Goal: Task Accomplishment & Management: Use online tool/utility

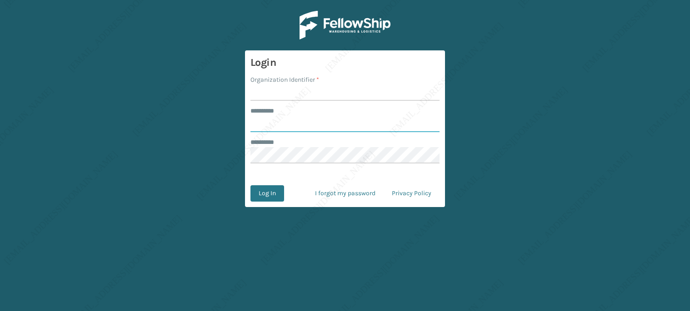
type input "******"
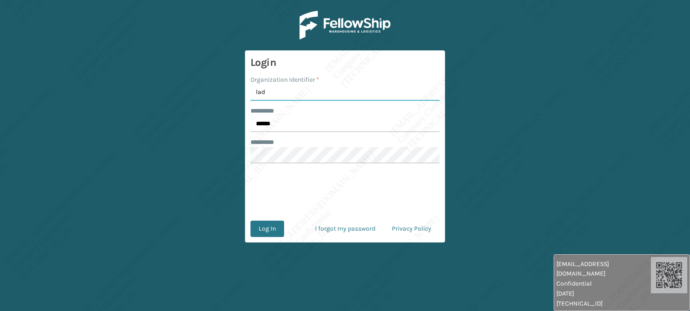
type input "[PERSON_NAME]"
click at [284, 120] on input "******" at bounding box center [344, 124] width 189 height 16
type input "*****"
click at [277, 231] on button "Log In" at bounding box center [267, 229] width 34 height 16
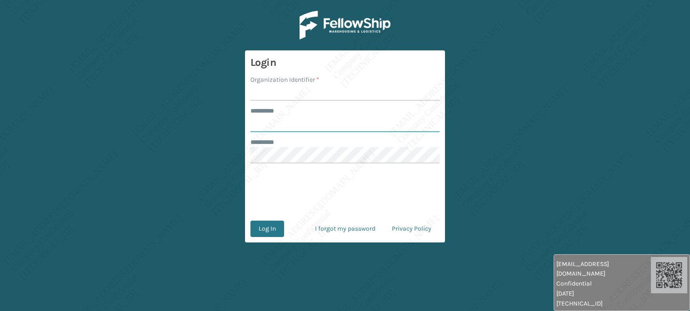
type input "******"
click at [274, 91] on input "Organization Identifier *" at bounding box center [344, 93] width 189 height 16
type input "[PERSON_NAME]"
click at [284, 123] on input "******" at bounding box center [344, 124] width 189 height 16
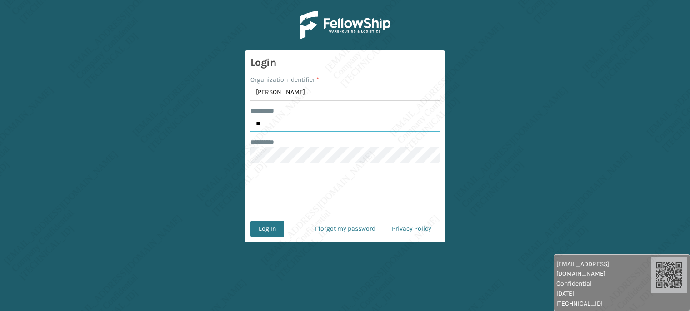
type input "*"
type input "*****"
click at [262, 234] on button "Log In" at bounding box center [267, 229] width 34 height 16
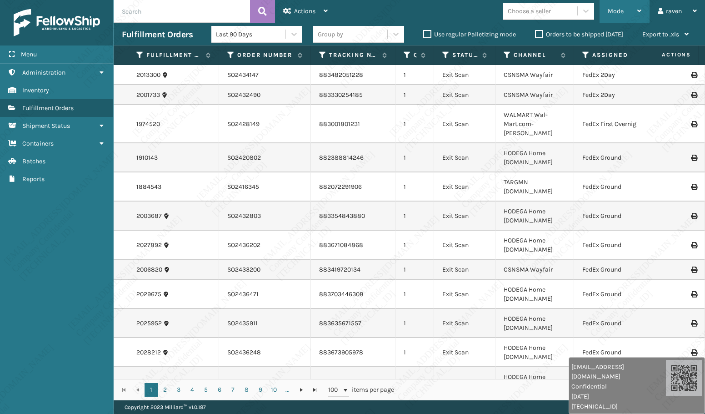
click at [614, 12] on span "Mode" at bounding box center [616, 11] width 16 height 8
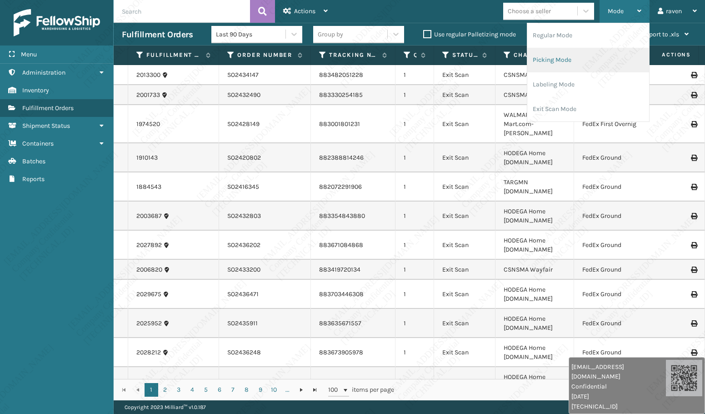
click at [597, 61] on li "Picking Mode" at bounding box center [588, 60] width 122 height 25
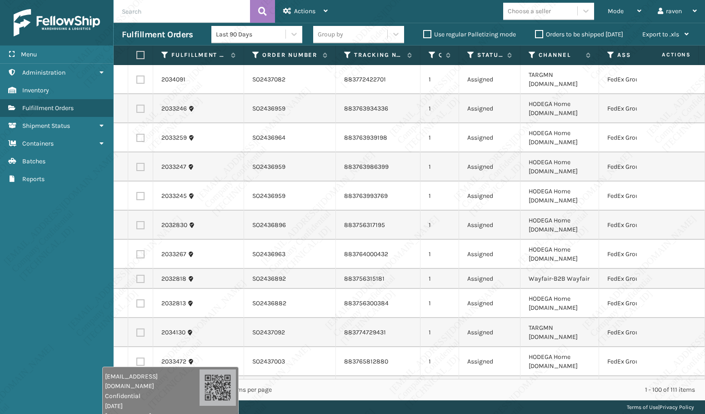
drag, startPoint x: 600, startPoint y: 396, endPoint x: 131, endPoint y: 409, distance: 469.6
click at [131, 311] on div "[EMAIL_ADDRESS][DOMAIN_NAME] Confidential [DATE] [TECHNICAL_ID]" at bounding box center [152, 395] width 95 height 49
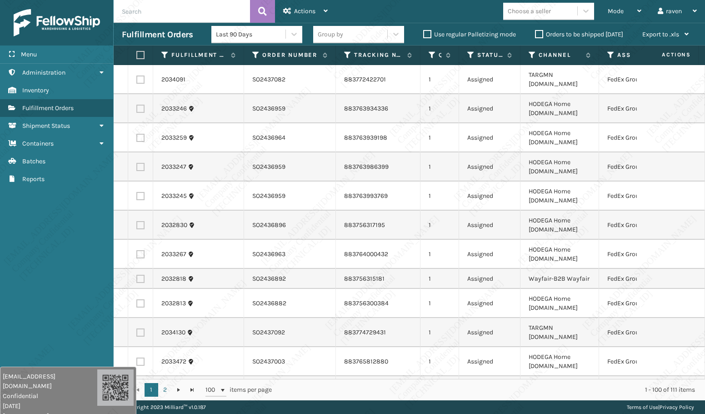
drag, startPoint x: 155, startPoint y: 394, endPoint x: 44, endPoint y: 376, distance: 112.8
click at [49, 311] on div "[EMAIL_ADDRESS][DOMAIN_NAME] Confidential [DATE] [TECHNICAL_ID]" at bounding box center [50, 395] width 95 height 49
drag, startPoint x: 611, startPoint y: 56, endPoint x: 598, endPoint y: 62, distance: 14.2
click at [611, 56] on icon at bounding box center [610, 55] width 7 height 8
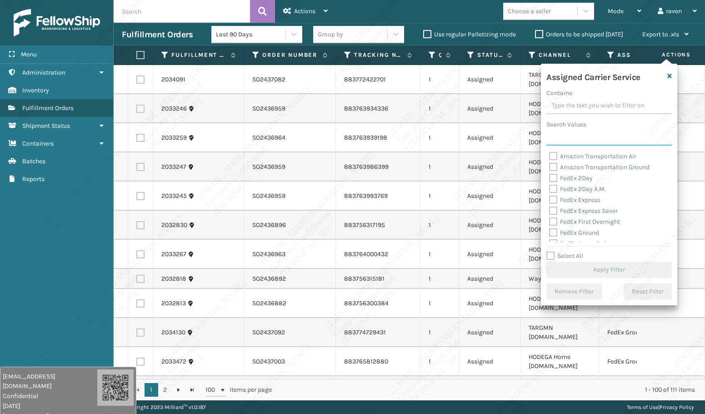
click at [585, 137] on input "Search Values" at bounding box center [608, 137] width 125 height 16
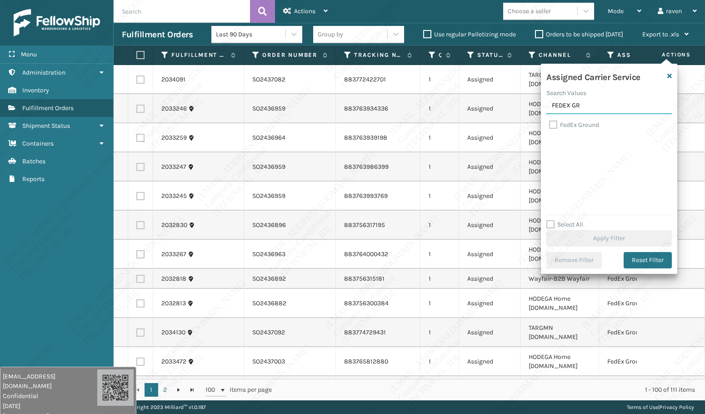
type input "FEDEX GR"
click at [578, 126] on label "FedEx Ground" at bounding box center [574, 125] width 50 height 8
click at [549, 125] on input "FedEx Ground" at bounding box center [549, 123] width 0 height 6
checkbox input "true"
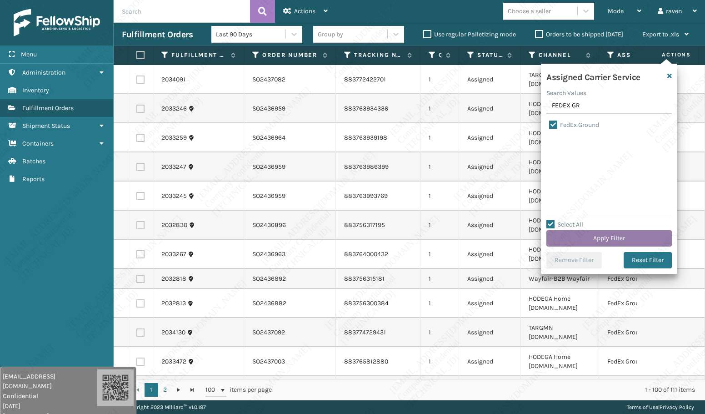
click at [605, 230] on button "Apply Filter" at bounding box center [608, 238] width 125 height 16
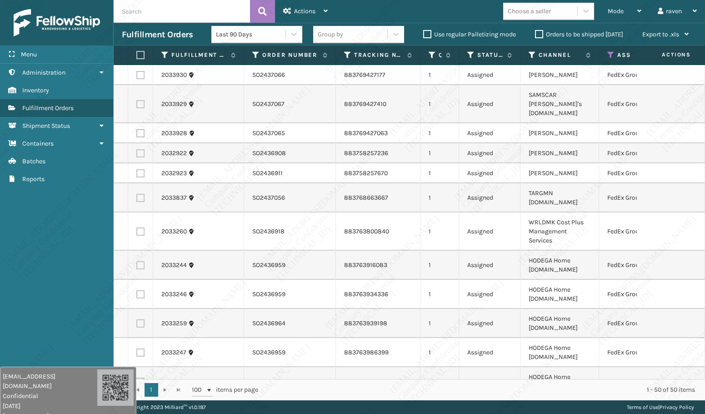
click at [138, 58] on label at bounding box center [138, 55] width 5 height 8
click at [137, 58] on input "checkbox" at bounding box center [136, 55] width 0 height 6
checkbox input "true"
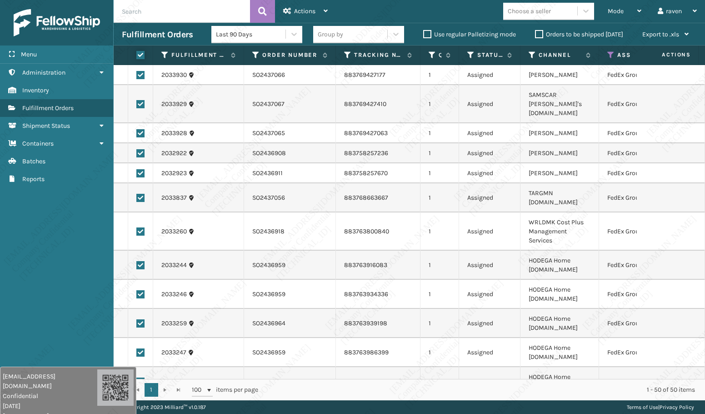
checkbox input "true"
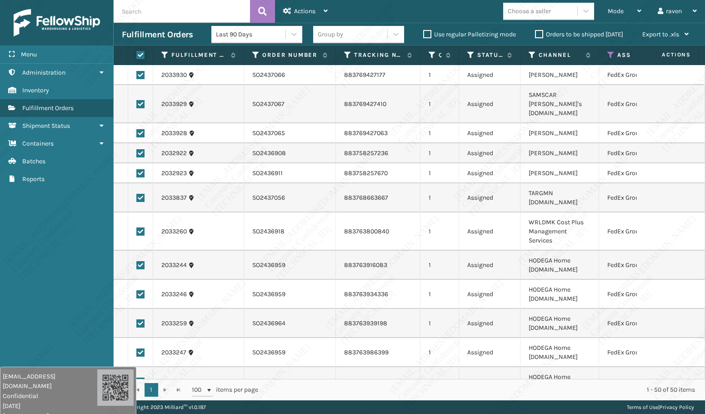
checkbox input "true"
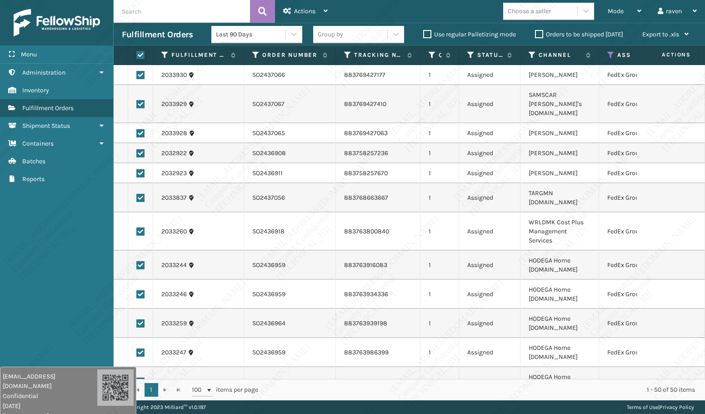
checkbox input "true"
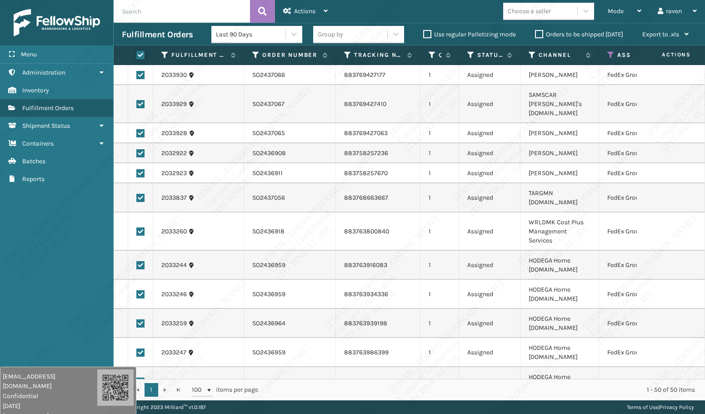
checkbox input "true"
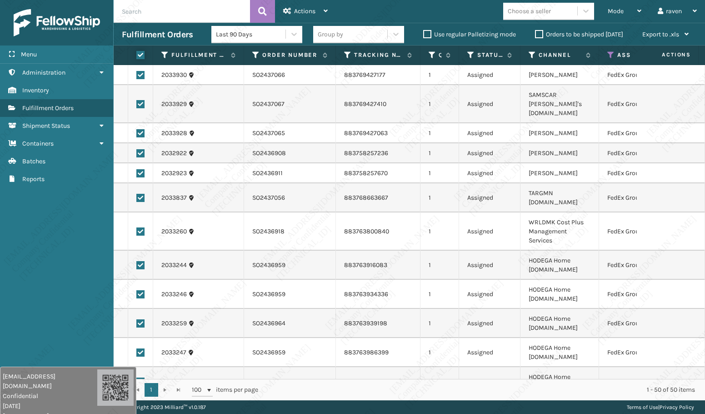
checkbox input "true"
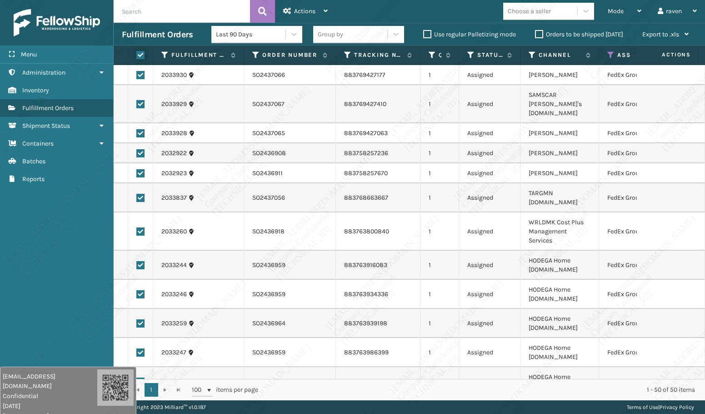
checkbox input "true"
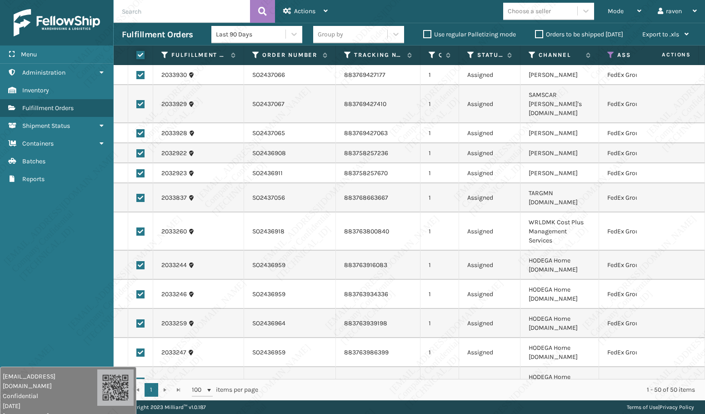
checkbox input "true"
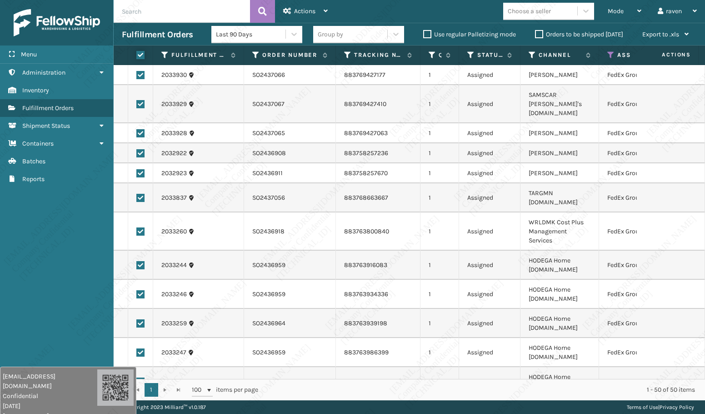
checkbox input "true"
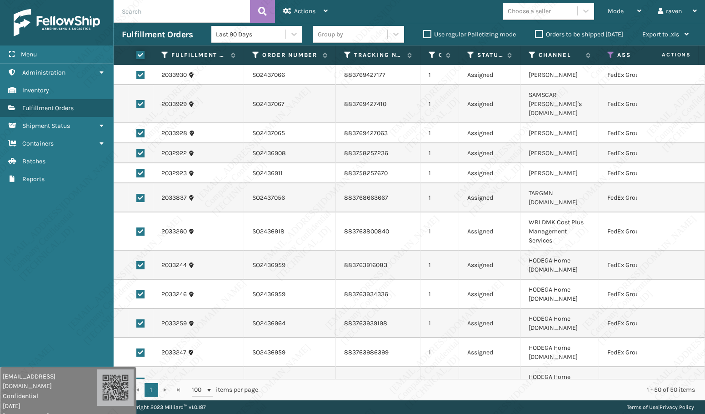
checkbox input "true"
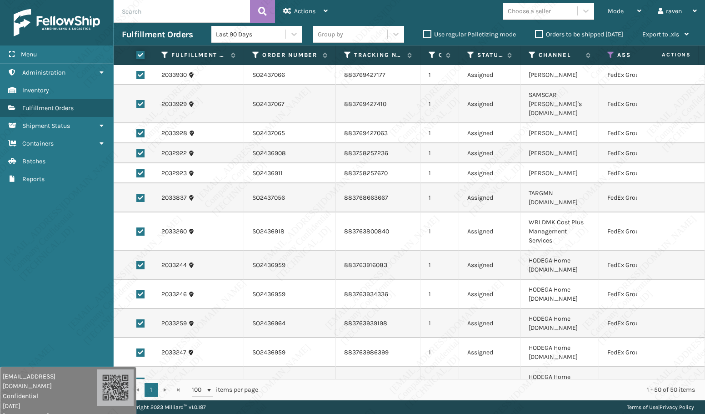
checkbox input "true"
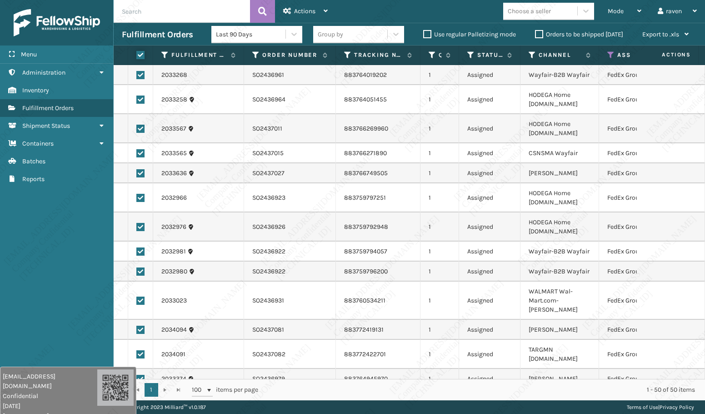
scroll to position [454, 0]
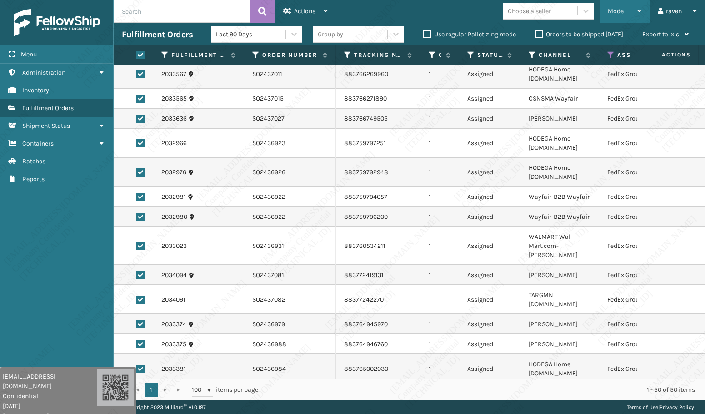
click at [612, 11] on span "Mode" at bounding box center [616, 11] width 16 height 8
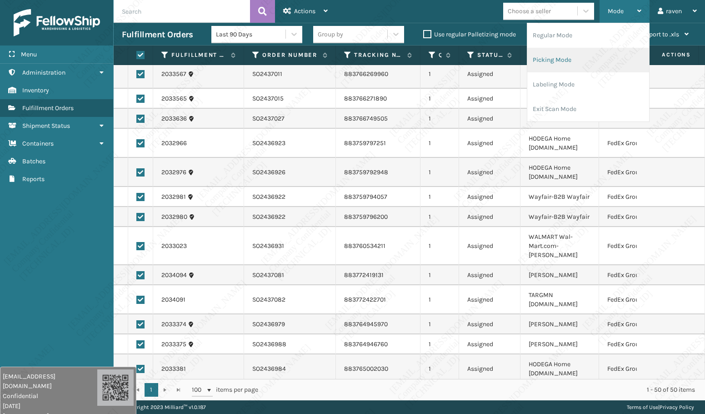
click at [595, 58] on li "Picking Mode" at bounding box center [588, 60] width 122 height 25
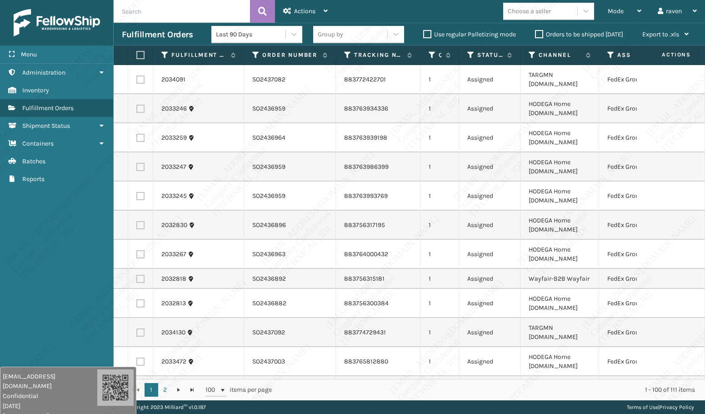
click at [606, 54] on th "Assigned Carrier Service" at bounding box center [642, 55] width 87 height 20
click at [610, 55] on icon at bounding box center [610, 55] width 7 height 8
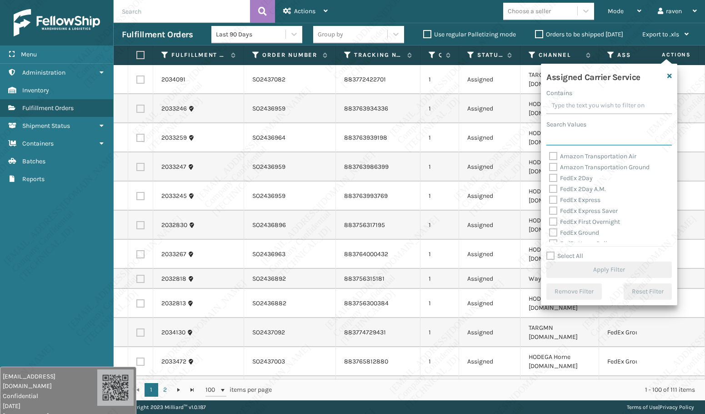
click at [573, 141] on input "Search Values" at bounding box center [608, 137] width 125 height 16
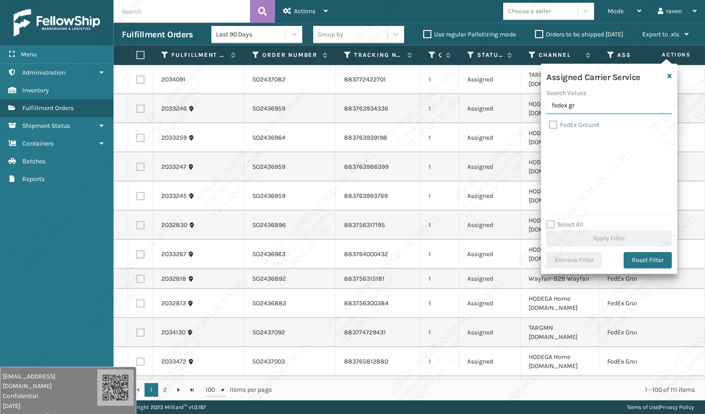
type input "fedex gr"
click at [573, 125] on label "FedEx Ground" at bounding box center [574, 125] width 50 height 8
click at [549, 125] on input "FedEx Ground" at bounding box center [549, 123] width 0 height 6
checkbox input "true"
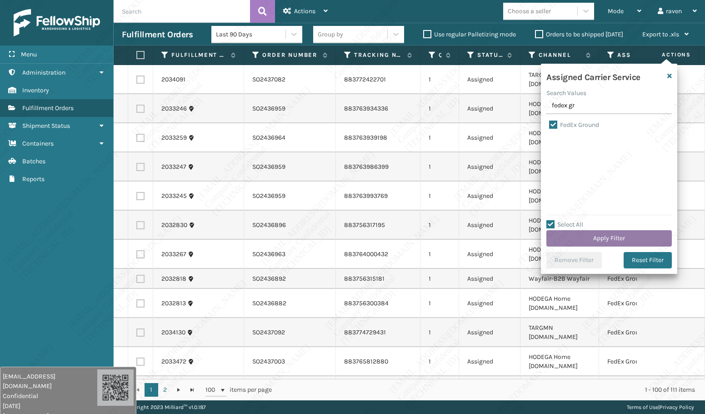
click at [608, 238] on button "Apply Filter" at bounding box center [608, 238] width 125 height 16
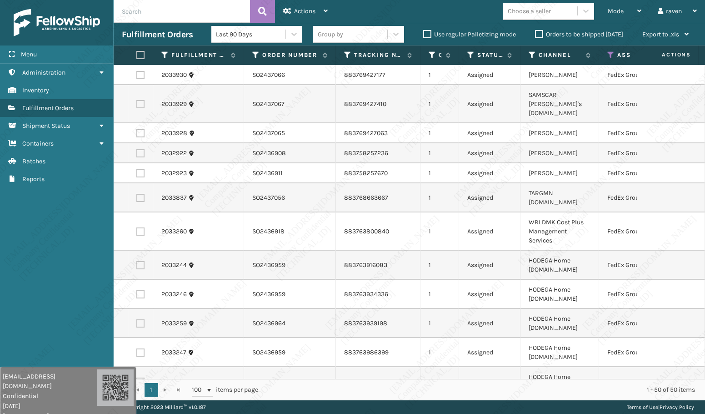
click at [141, 57] on label at bounding box center [138, 55] width 5 height 8
click at [137, 57] on input "checkbox" at bounding box center [136, 55] width 0 height 6
checkbox input "true"
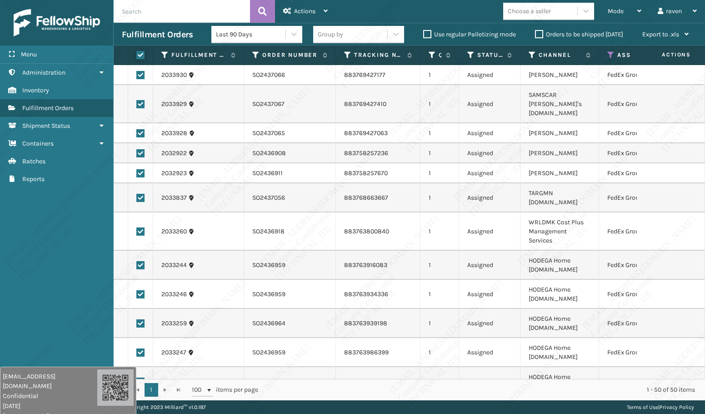
checkbox input "true"
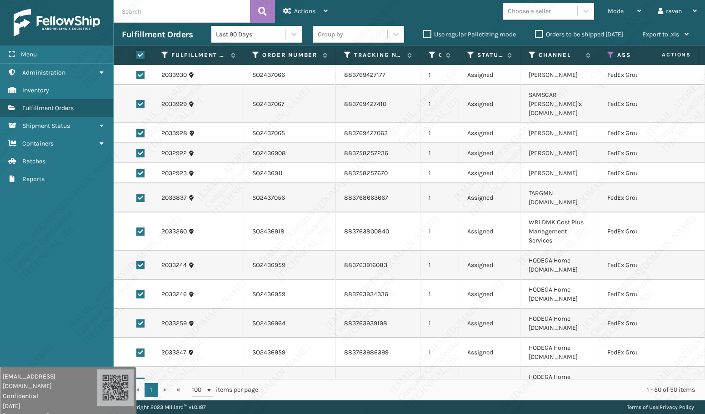
checkbox input "true"
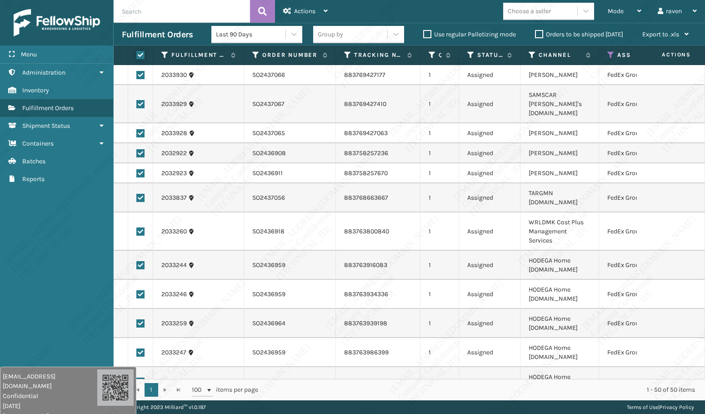
checkbox input "true"
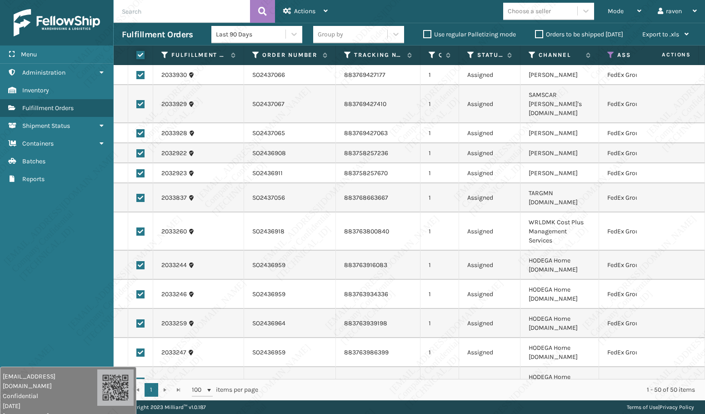
checkbox input "true"
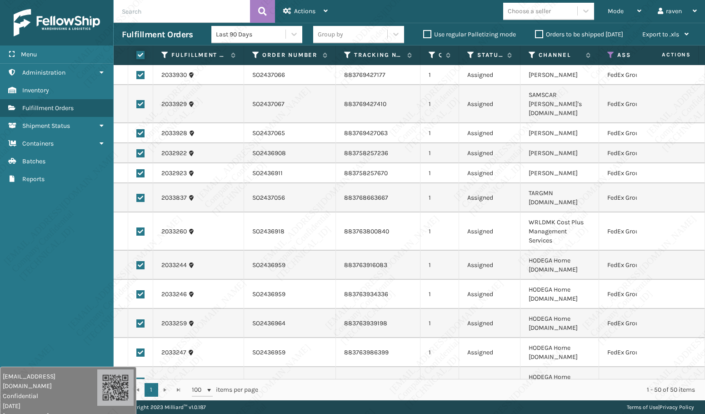
checkbox input "true"
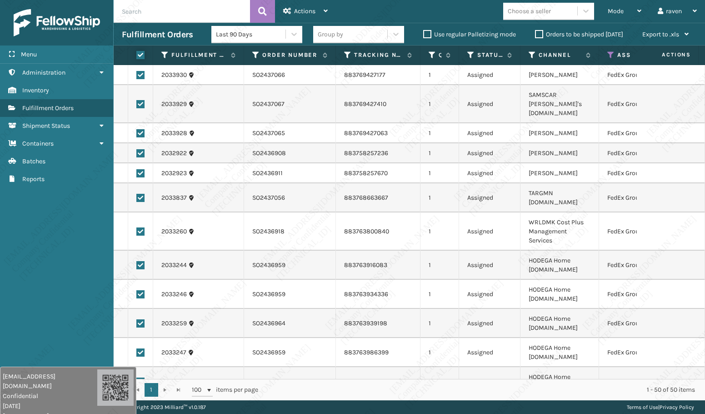
checkbox input "true"
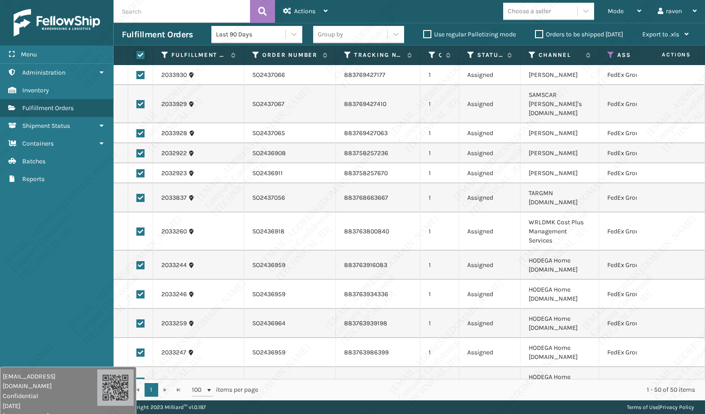
checkbox input "true"
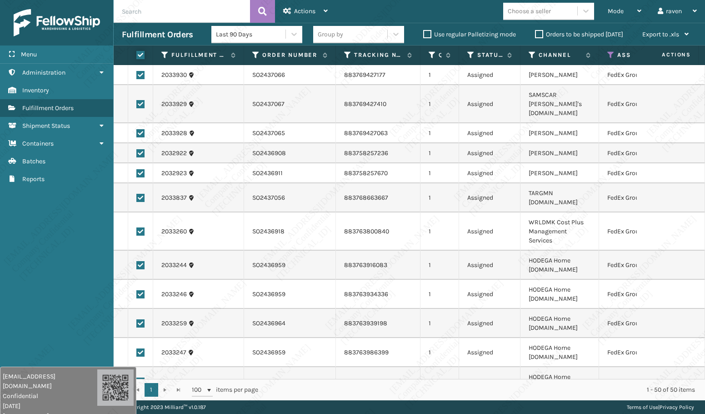
checkbox input "true"
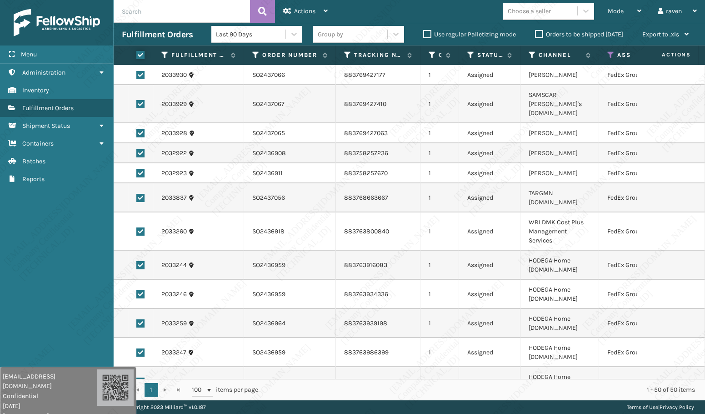
checkbox input "true"
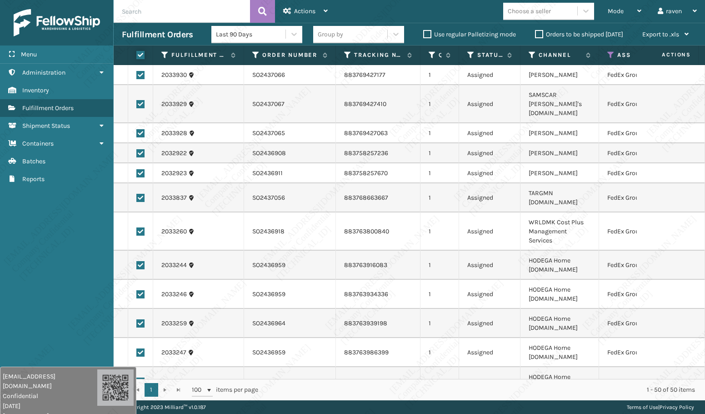
checkbox input "true"
click at [323, 14] on div "Actions" at bounding box center [305, 11] width 45 height 23
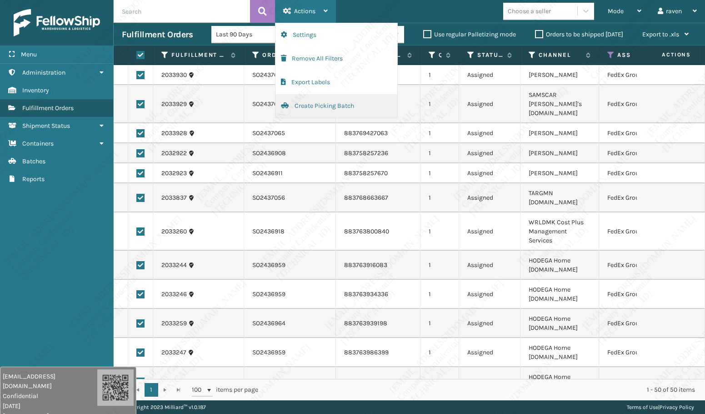
click at [312, 103] on button "Create Picking Batch" at bounding box center [336, 106] width 122 height 24
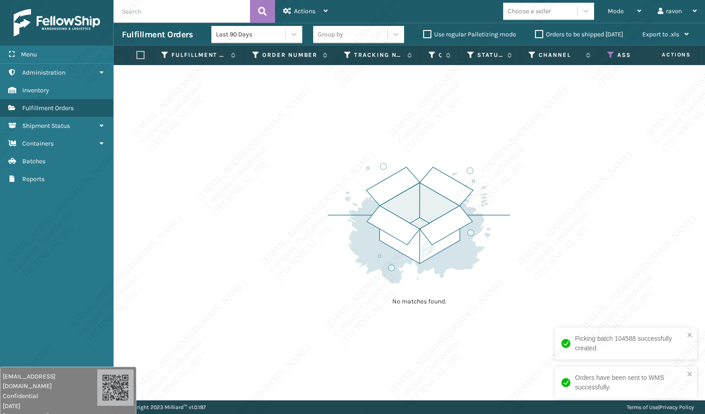
click at [611, 53] on icon at bounding box center [610, 55] width 7 height 8
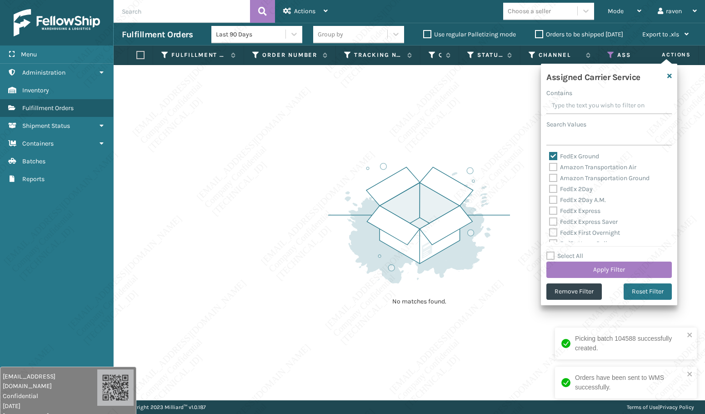
click at [571, 159] on label "FedEx Ground" at bounding box center [574, 156] width 50 height 8
click at [549, 157] on input "FedEx Ground" at bounding box center [549, 154] width 0 height 6
checkbox input "false"
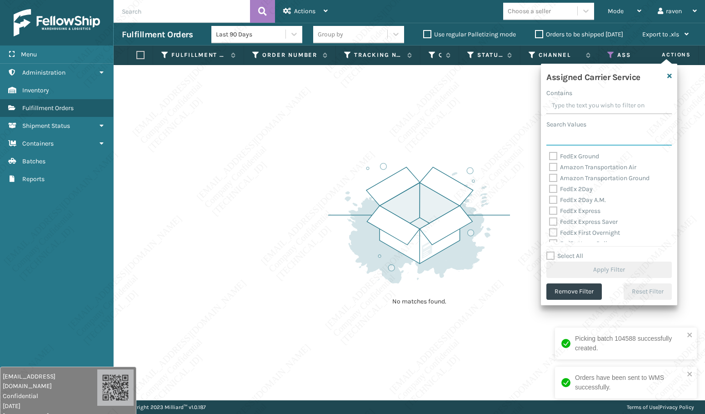
click at [565, 136] on input "Search Values" at bounding box center [608, 137] width 125 height 16
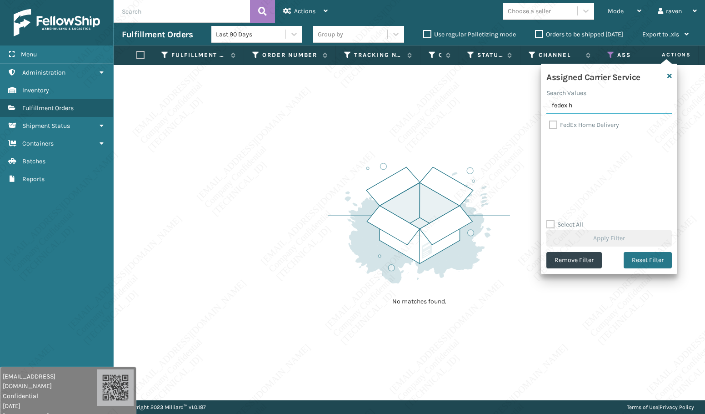
type input "fedex h"
click at [571, 120] on div "FedEx Home Delivery" at bounding box center [609, 125] width 120 height 11
click at [574, 124] on label "FedEx Home Delivery" at bounding box center [584, 125] width 70 height 8
click at [549, 124] on input "FedEx Home Delivery" at bounding box center [549, 123] width 0 height 6
checkbox input "true"
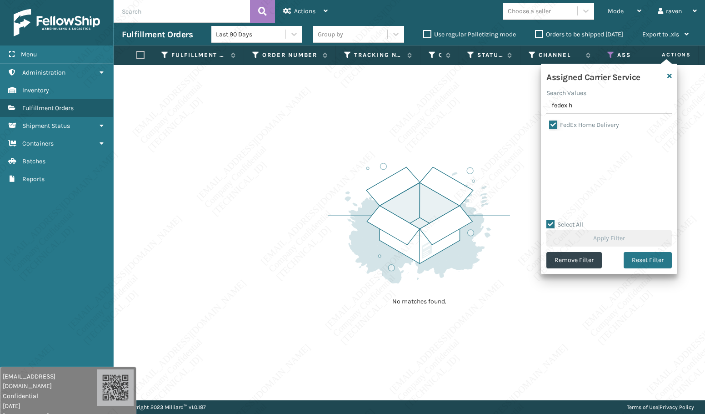
checkbox input "true"
click at [608, 238] on button "Apply Filter" at bounding box center [608, 238] width 125 height 16
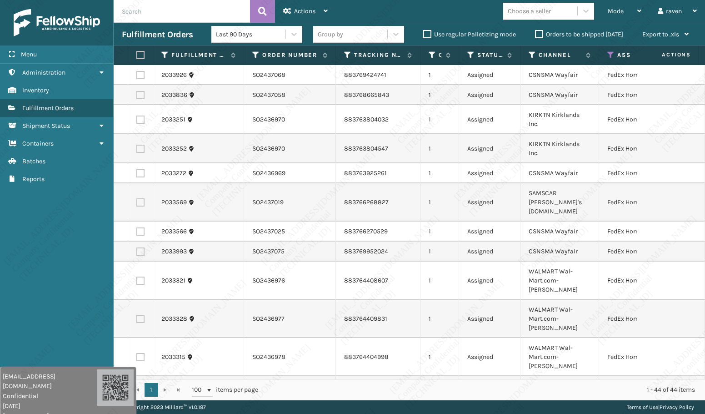
click at [140, 53] on label at bounding box center [138, 55] width 5 height 8
click at [137, 53] on input "checkbox" at bounding box center [136, 55] width 0 height 6
checkbox input "true"
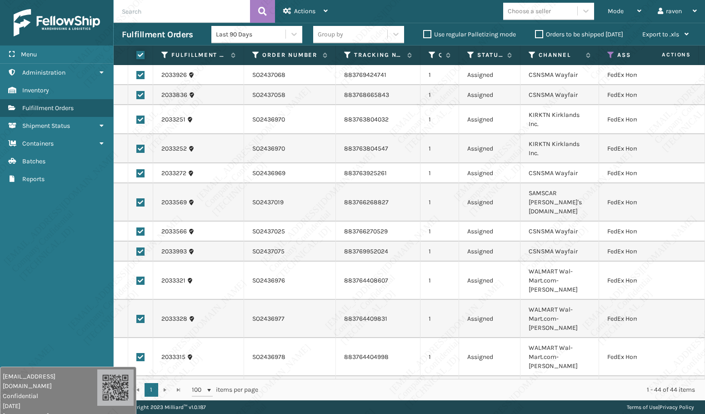
checkbox input "true"
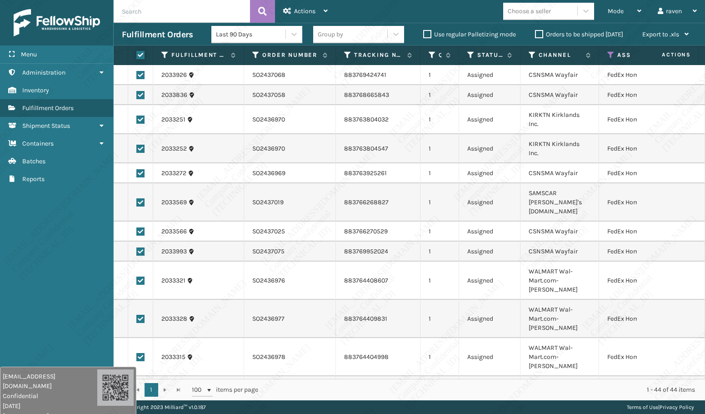
checkbox input "true"
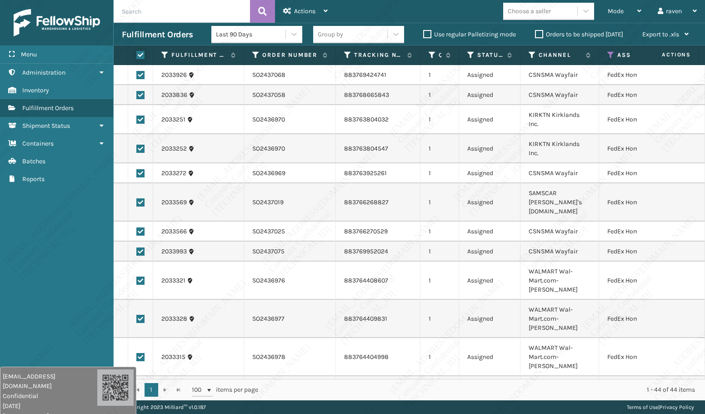
checkbox input "true"
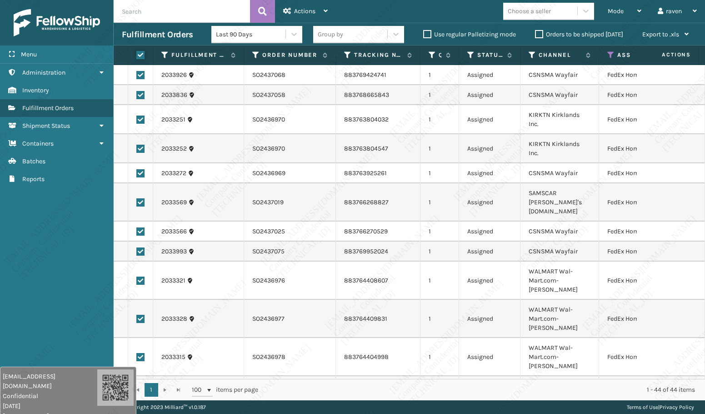
checkbox input "true"
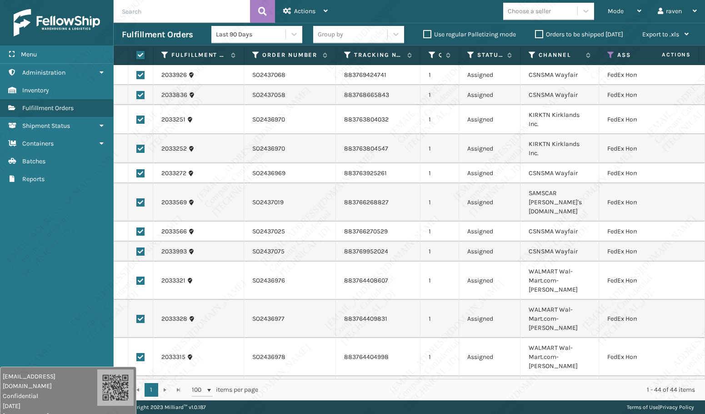
checkbox input "true"
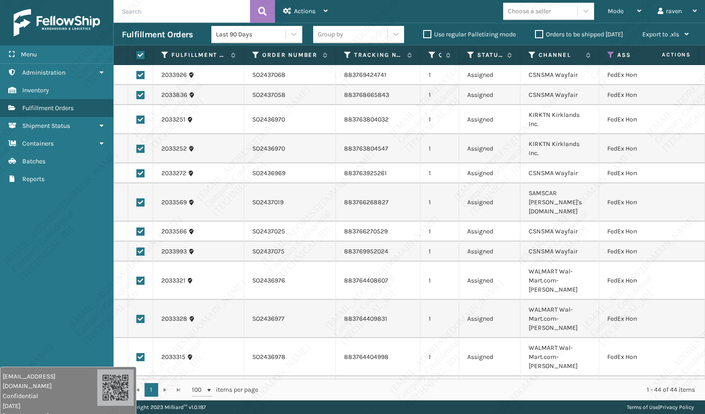
checkbox input "true"
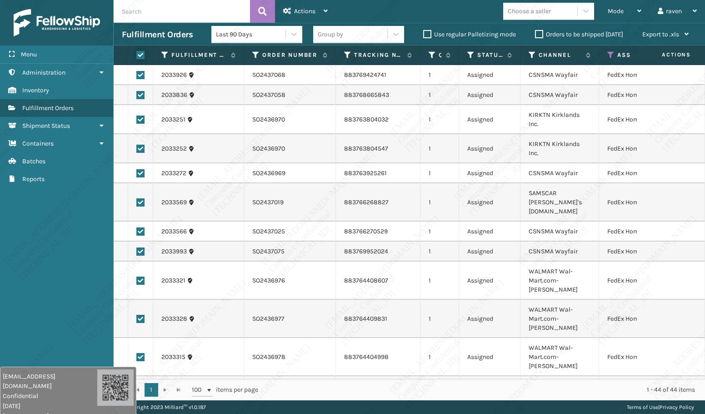
checkbox input "true"
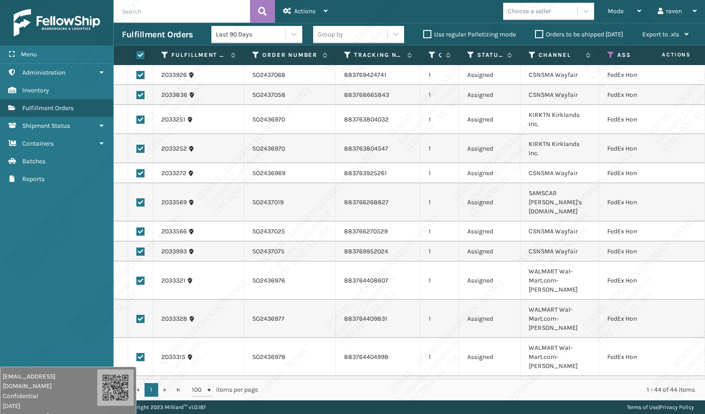
checkbox input "true"
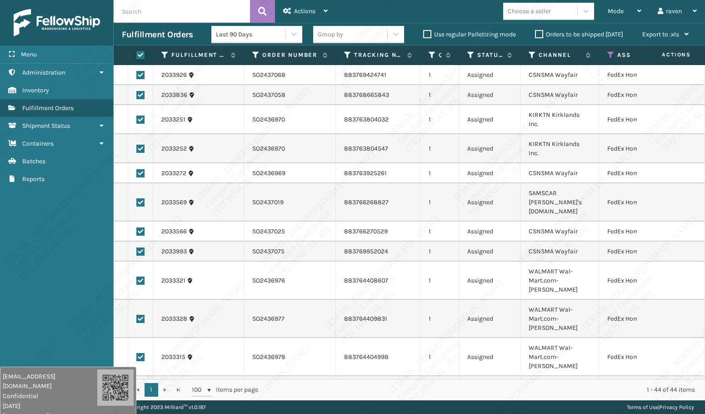
checkbox input "true"
drag, startPoint x: 322, startPoint y: 12, endPoint x: 322, endPoint y: 18, distance: 6.4
click at [323, 11] on div "Actions" at bounding box center [305, 11] width 45 height 23
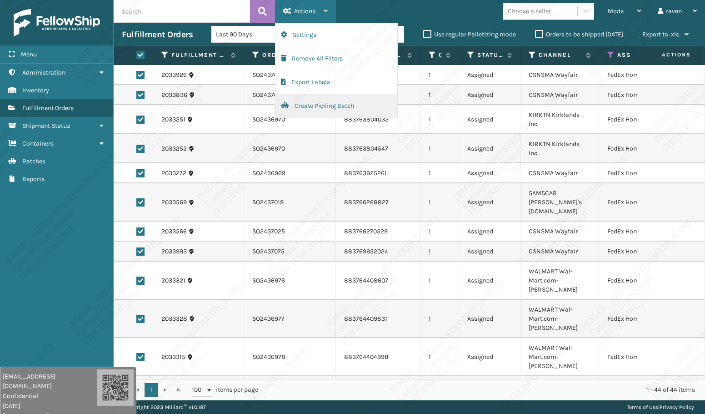
click at [311, 105] on button "Create Picking Batch" at bounding box center [336, 106] width 122 height 24
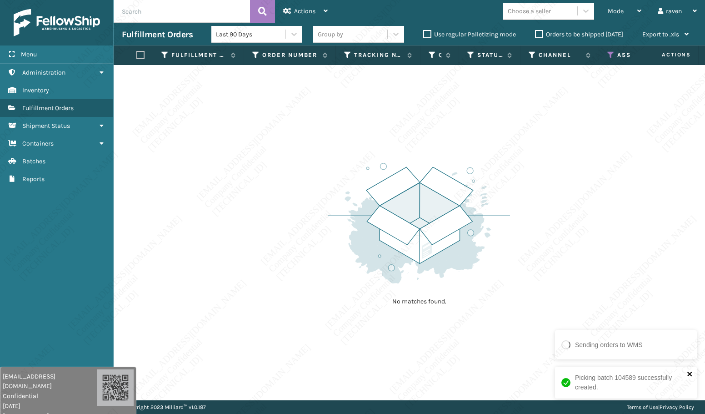
click at [689, 311] on icon "close" at bounding box center [689, 373] width 5 height 5
click at [612, 55] on icon at bounding box center [610, 55] width 7 height 8
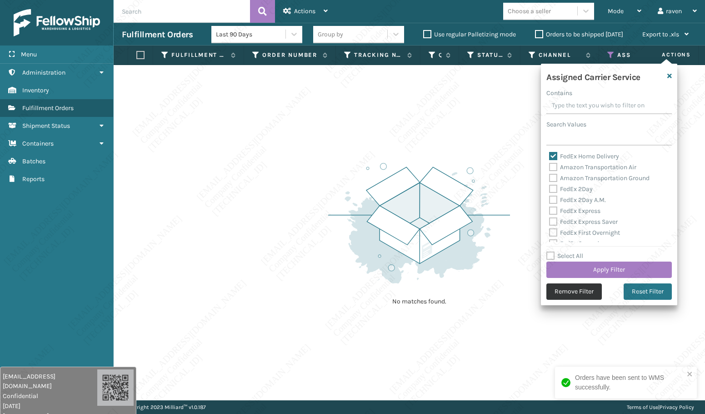
click at [584, 287] on button "Remove Filter" at bounding box center [573, 291] width 55 height 16
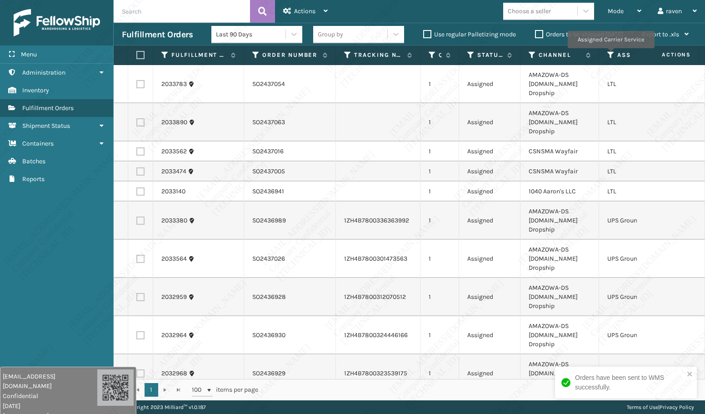
click at [610, 55] on icon at bounding box center [610, 55] width 7 height 8
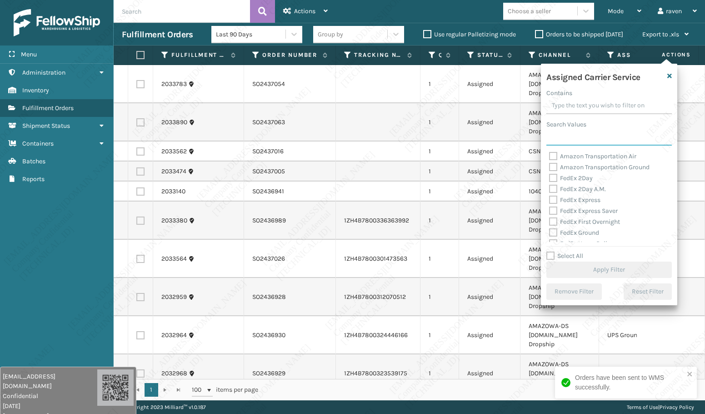
click at [589, 130] on input "Search Values" at bounding box center [608, 137] width 125 height 16
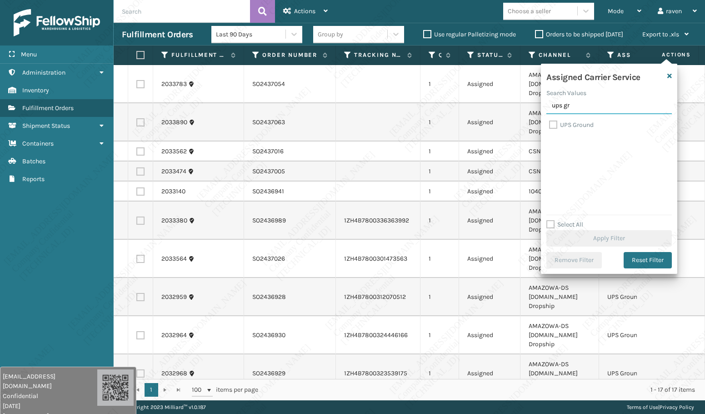
type input "ups gr"
click at [574, 131] on div "UPS Ground" at bounding box center [608, 165] width 125 height 91
click at [574, 127] on label "UPS Ground" at bounding box center [571, 125] width 45 height 8
click at [549, 125] on input "UPS Ground" at bounding box center [549, 123] width 0 height 6
checkbox input "true"
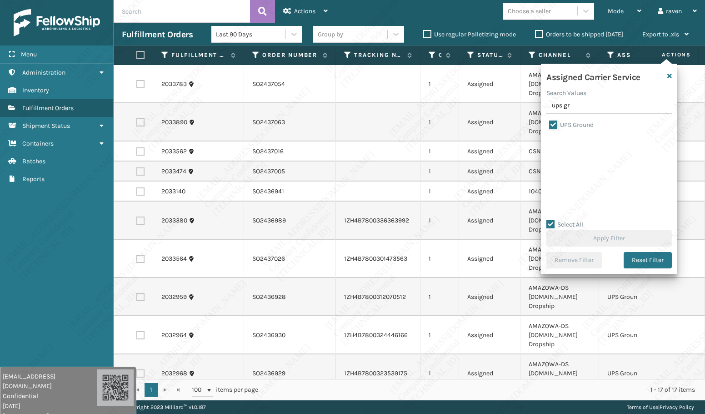
checkbox input "true"
click at [606, 238] on button "Apply Filter" at bounding box center [608, 238] width 125 height 16
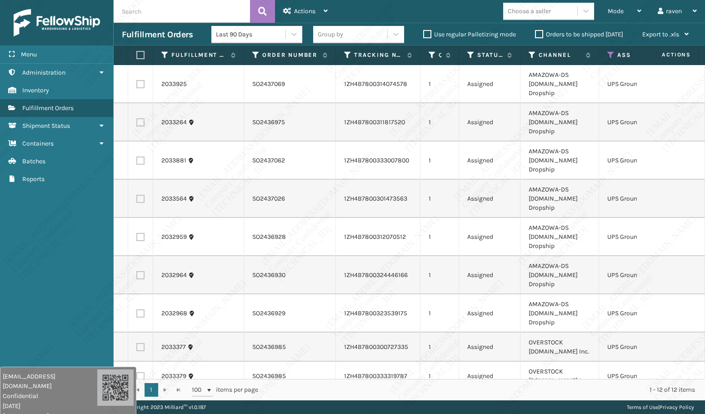
drag, startPoint x: 137, startPoint y: 53, endPoint x: 152, endPoint y: 53, distance: 15.0
click at [137, 53] on label at bounding box center [138, 55] width 5 height 8
click at [137, 53] on input "checkbox" at bounding box center [136, 55] width 0 height 6
checkbox input "true"
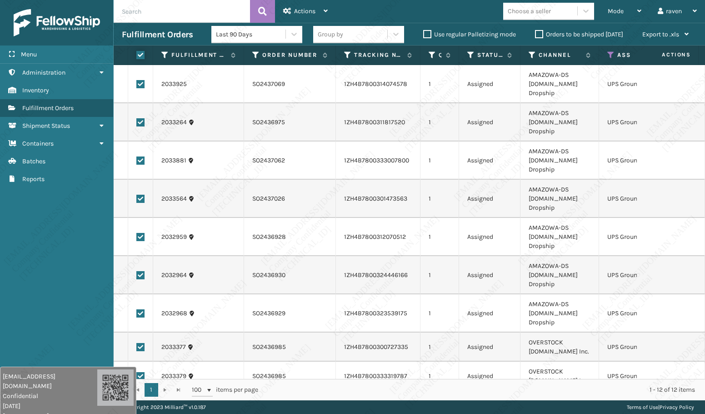
checkbox input "true"
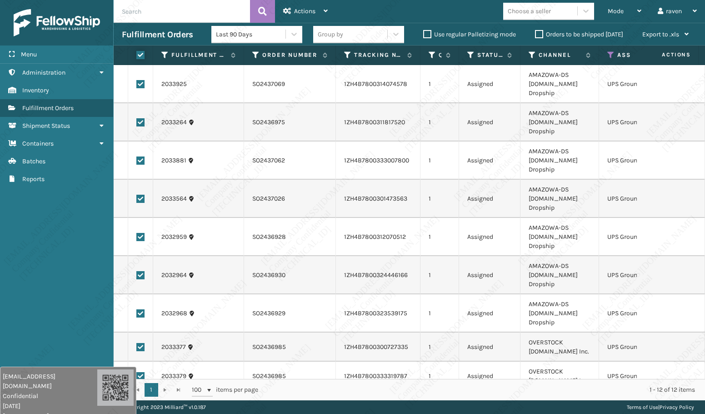
checkbox input "true"
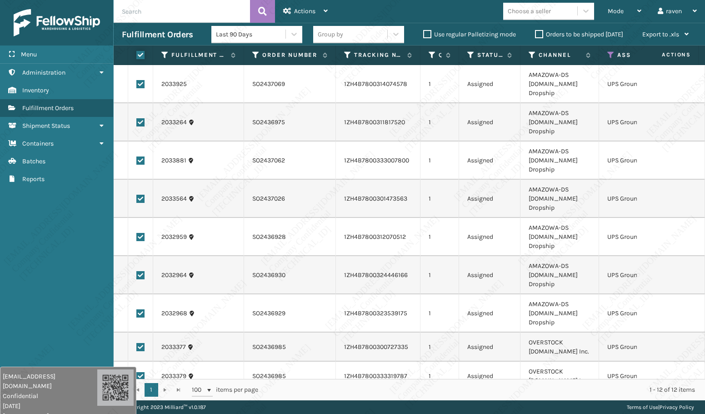
checkbox input "true"
click at [325, 9] on icon at bounding box center [326, 11] width 4 height 6
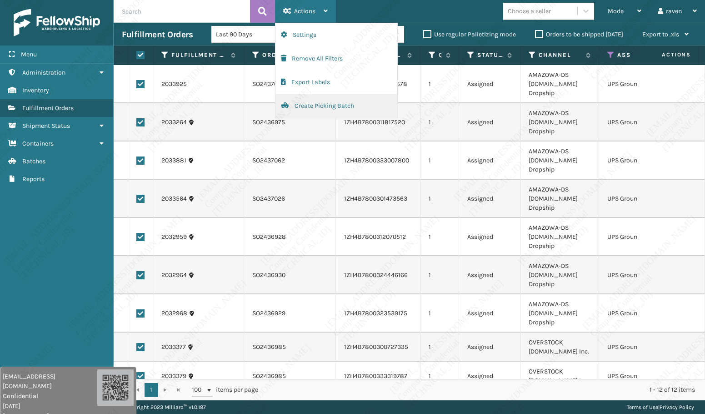
click at [319, 104] on button "Create Picking Batch" at bounding box center [336, 106] width 122 height 24
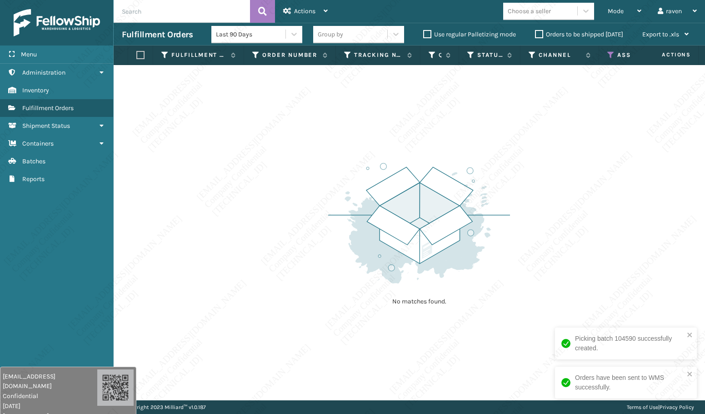
click at [612, 54] on icon at bounding box center [610, 55] width 7 height 8
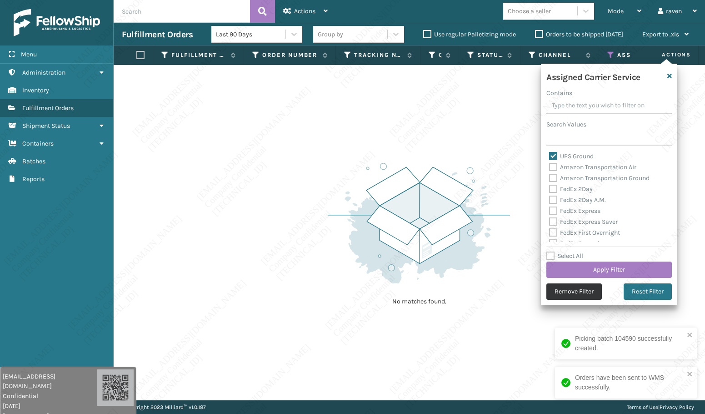
click at [585, 293] on button "Remove Filter" at bounding box center [573, 291] width 55 height 16
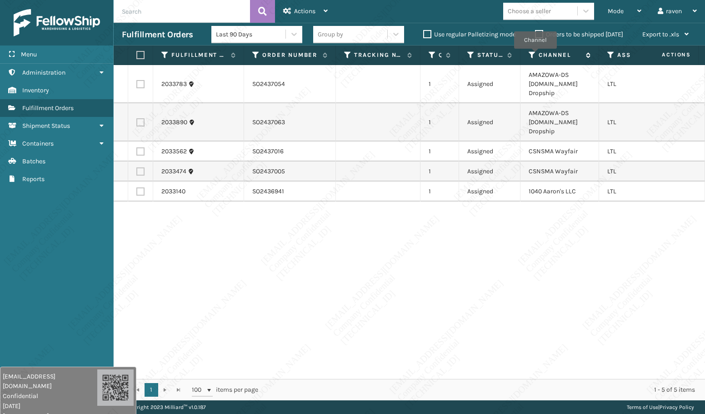
click at [535, 55] on icon at bounding box center [531, 55] width 7 height 8
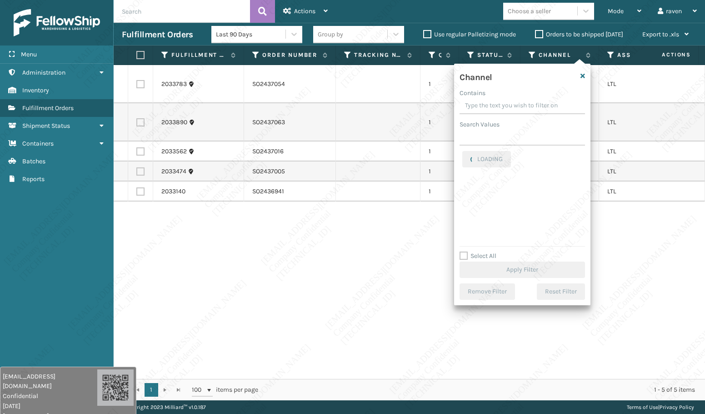
click at [490, 149] on div "Channel Contains Search Values LOADING Select All Apply Filter Remove Filter Re…" at bounding box center [522, 184] width 136 height 241
click at [492, 139] on input "Search Values" at bounding box center [521, 137] width 125 height 16
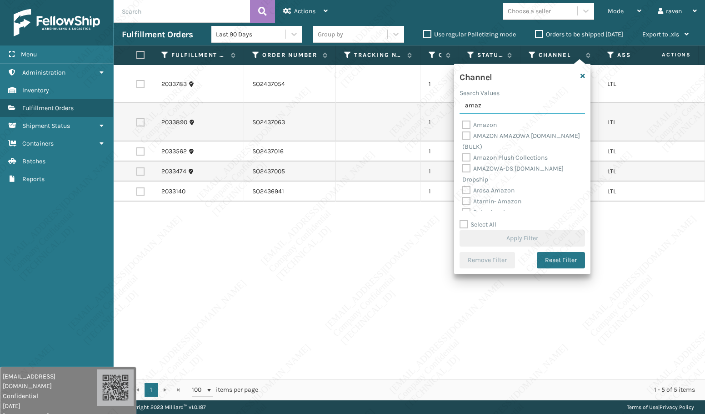
type input "amaz"
click at [497, 168] on label "AMAZOWA-DS [DOMAIN_NAME] Dropship" at bounding box center [512, 173] width 101 height 19
click at [463, 168] on input "AMAZOWA-DS [DOMAIN_NAME] Dropship" at bounding box center [462, 166] width 0 height 6
checkbox input "true"
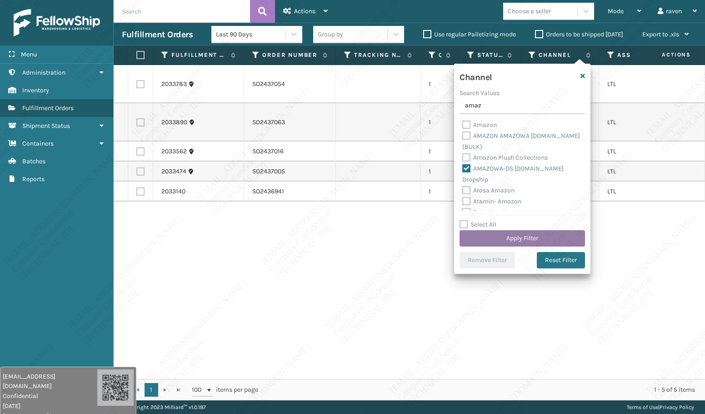
click at [505, 238] on button "Apply Filter" at bounding box center [521, 238] width 125 height 16
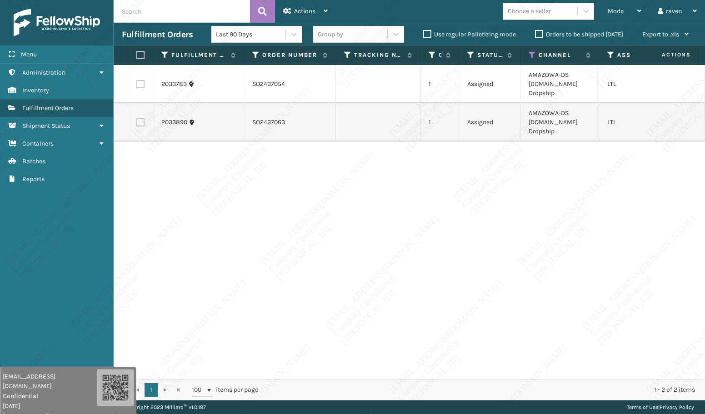
click at [143, 59] on th at bounding box center [140, 55] width 25 height 20
click at [139, 54] on label at bounding box center [138, 55] width 5 height 8
click at [137, 54] on input "checkbox" at bounding box center [136, 55] width 0 height 6
checkbox input "true"
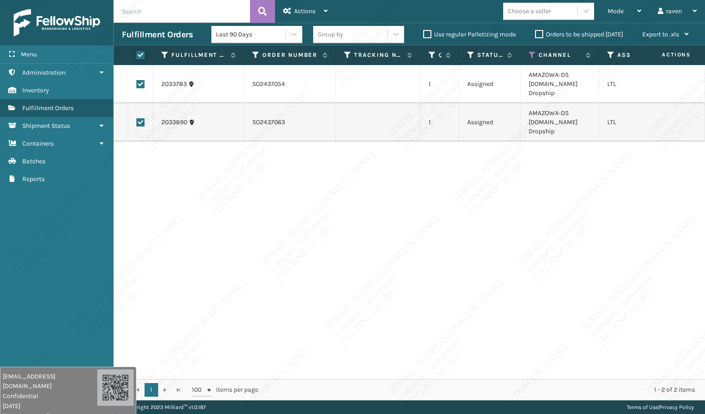
checkbox input "true"
click at [306, 5] on div "Actions" at bounding box center [305, 11] width 45 height 23
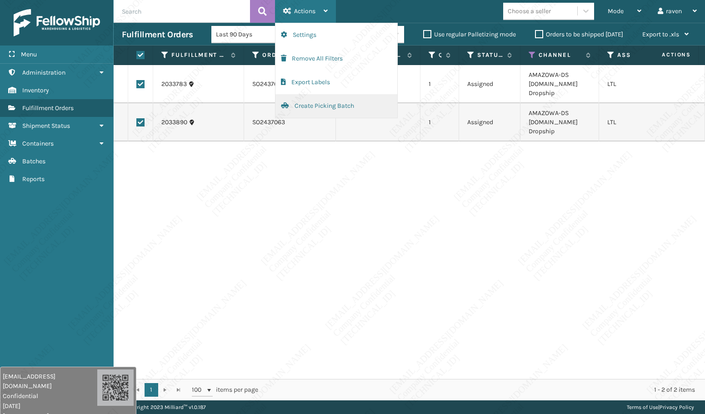
click at [309, 104] on button "Create Picking Batch" at bounding box center [336, 106] width 122 height 24
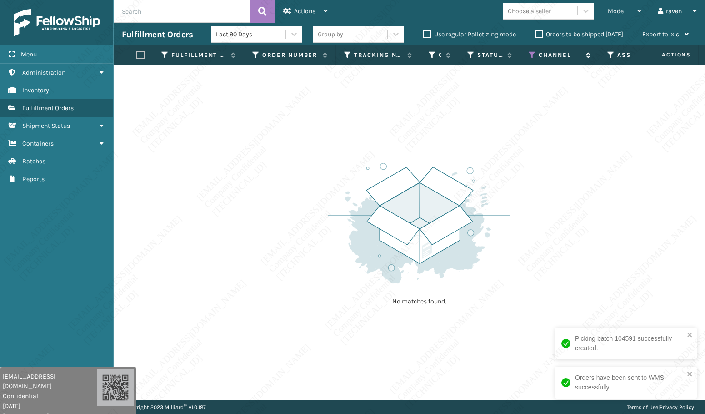
click at [529, 54] on icon at bounding box center [531, 55] width 7 height 8
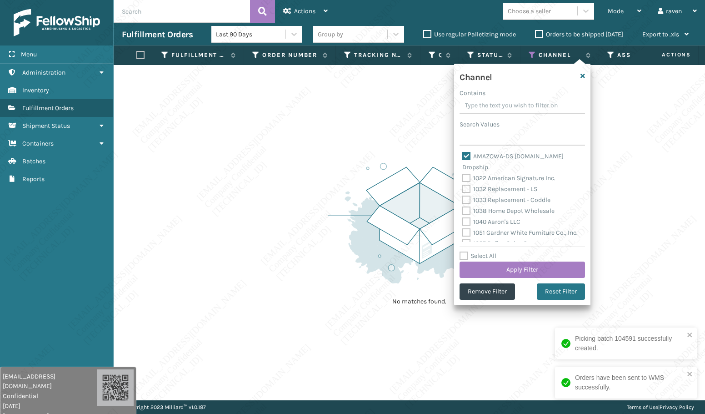
click at [490, 157] on label "AMAZOWA-DS [DOMAIN_NAME] Dropship" at bounding box center [512, 161] width 101 height 19
click at [463, 157] on input "AMAZOWA-DS [DOMAIN_NAME] Dropship" at bounding box center [462, 154] width 0 height 6
checkbox input "false"
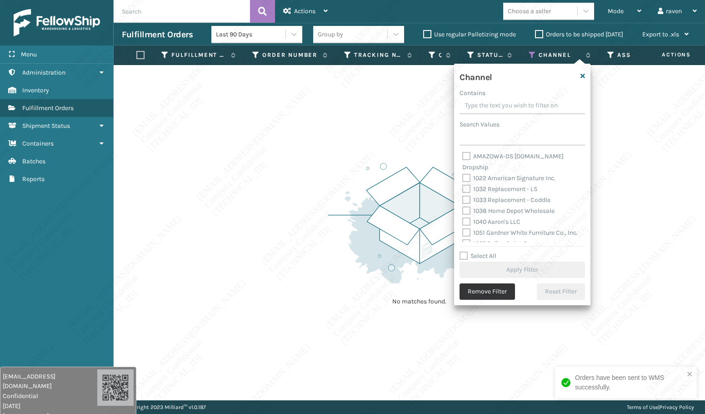
click at [490, 297] on button "Remove Filter" at bounding box center [486, 291] width 55 height 16
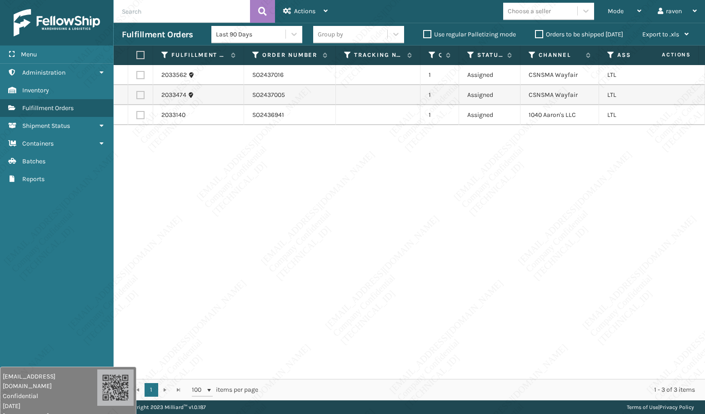
click at [140, 79] on label at bounding box center [140, 75] width 8 height 8
click at [137, 77] on input "checkbox" at bounding box center [136, 74] width 0 height 6
checkbox input "true"
click at [141, 95] on label at bounding box center [140, 95] width 8 height 8
click at [137, 95] on input "checkbox" at bounding box center [136, 94] width 0 height 6
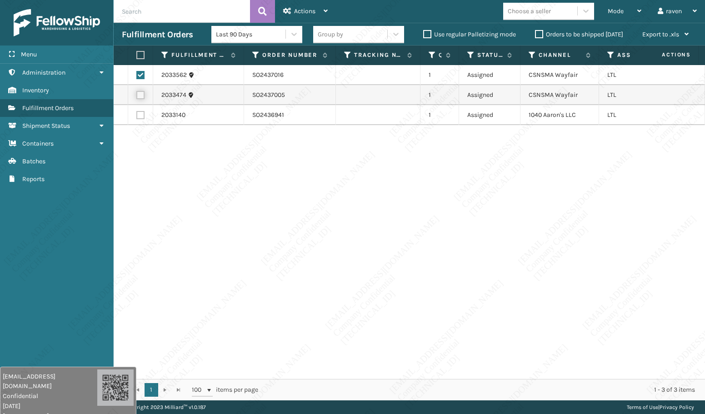
checkbox input "true"
click at [304, 8] on span "Actions" at bounding box center [304, 11] width 21 height 8
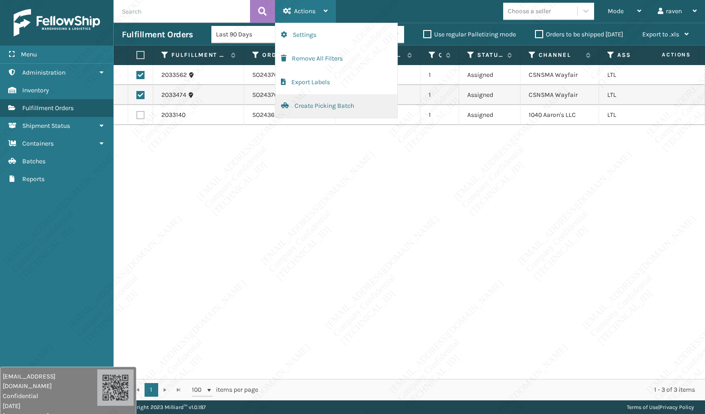
click at [329, 105] on button "Create Picking Batch" at bounding box center [336, 106] width 122 height 24
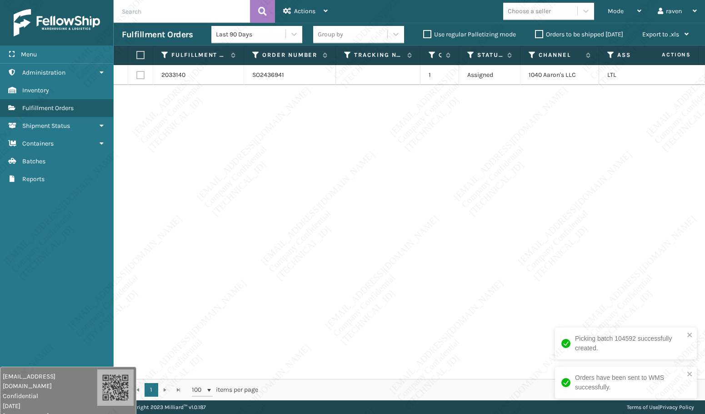
drag, startPoint x: 141, startPoint y: 54, endPoint x: 149, endPoint y: 54, distance: 7.7
click at [141, 54] on label at bounding box center [138, 55] width 5 height 8
click at [137, 54] on input "checkbox" at bounding box center [136, 55] width 0 height 6
checkbox input "true"
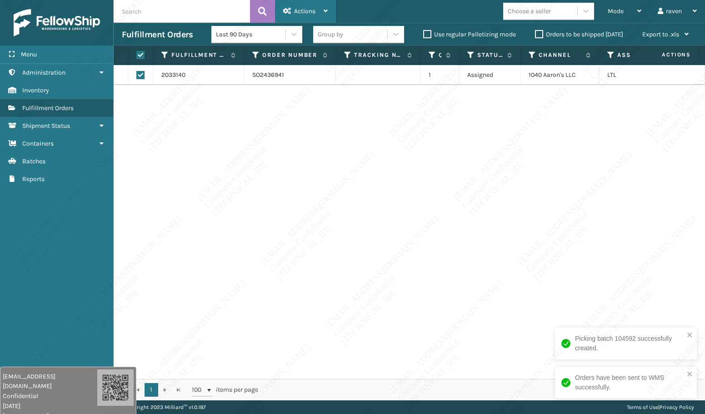
click at [308, 5] on div "Actions" at bounding box center [305, 11] width 45 height 23
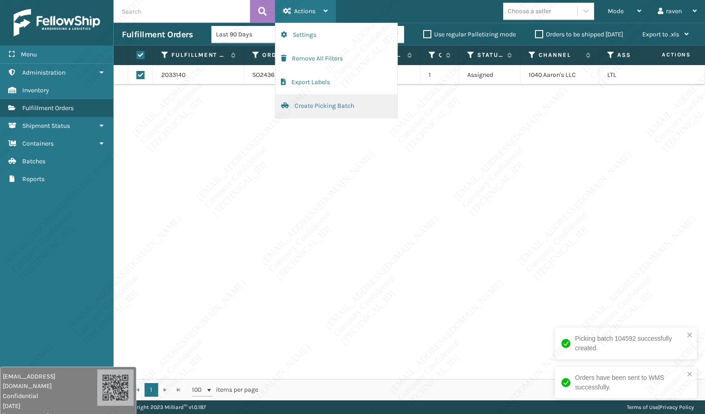
click at [316, 108] on button "Create Picking Batch" at bounding box center [336, 106] width 122 height 24
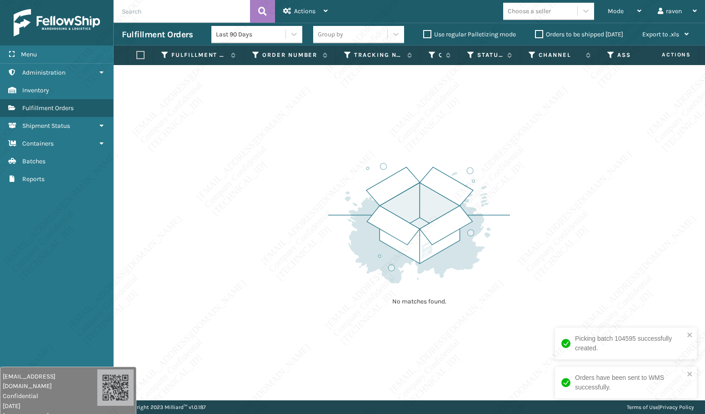
drag, startPoint x: 110, startPoint y: 211, endPoint x: 110, endPoint y: 196, distance: 15.5
click at [110, 208] on div "Menu Administration Inventory Fulfillment Orders Shipment Status Containers Bat…" at bounding box center [57, 207] width 114 height 414
click at [178, 10] on input "text" at bounding box center [182, 11] width 136 height 23
paste input "SO2436950"
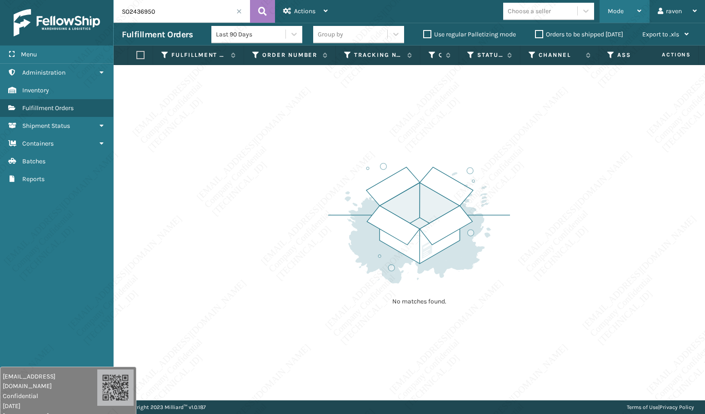
type input "SO2436950"
click at [610, 10] on span "Mode" at bounding box center [616, 11] width 16 height 8
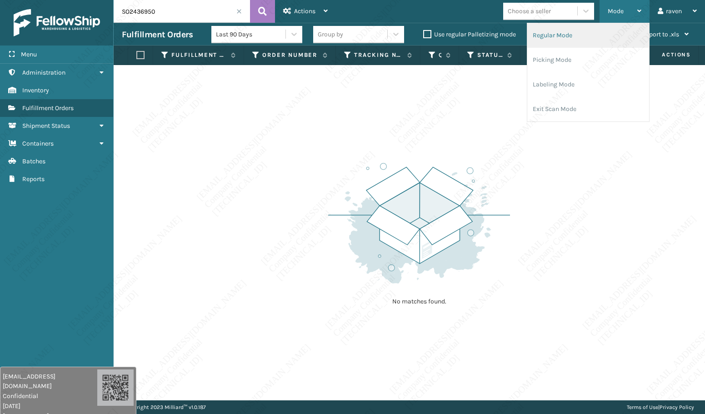
click at [583, 39] on li "Regular Mode" at bounding box center [588, 35] width 122 height 25
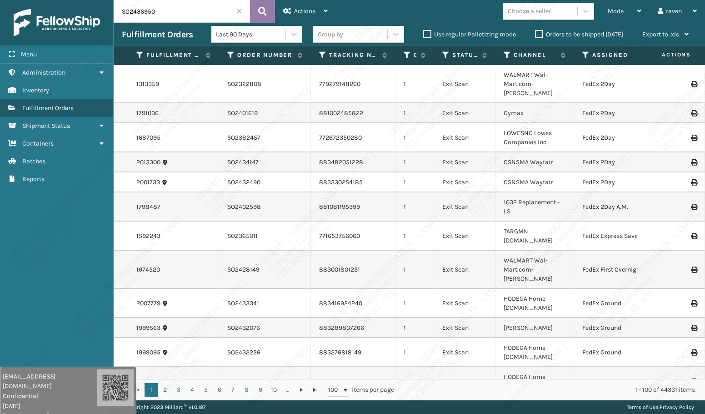
click at [272, 13] on button at bounding box center [262, 11] width 25 height 23
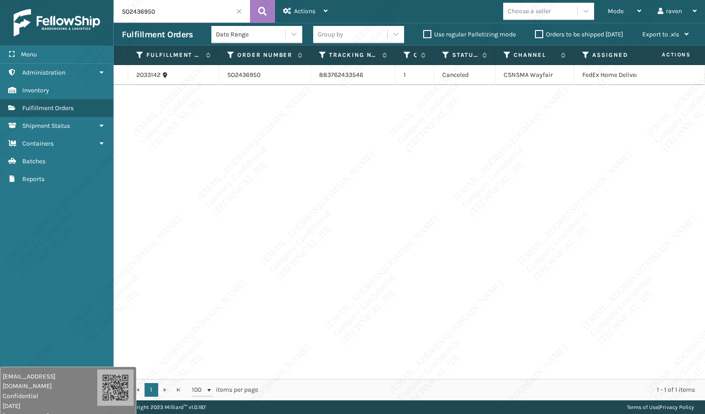
click at [160, 17] on input "SO2436950" at bounding box center [182, 11] width 136 height 23
click at [148, 168] on div "2033142 SO2436950 883762433546 1 Canceled CSNSMA Wayfair FedEx Home Delivery" at bounding box center [409, 222] width 591 height 314
click at [238, 11] on span at bounding box center [238, 11] width 5 height 5
